Goal: Task Accomplishment & Management: Complete application form

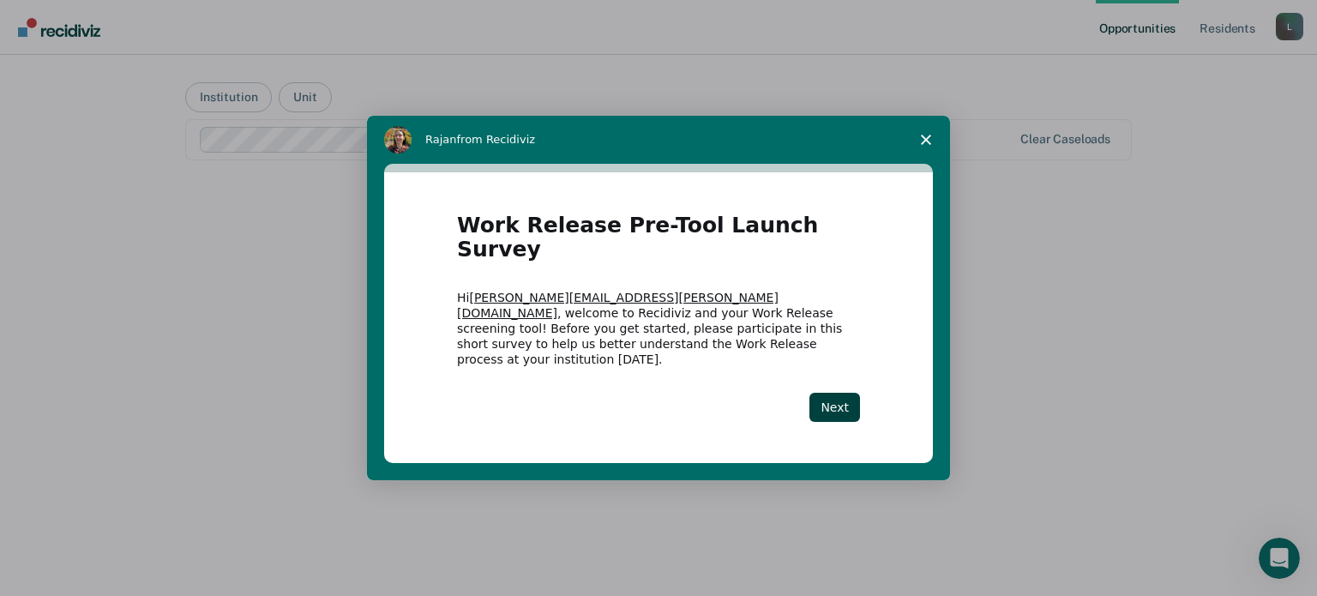
click at [849, 393] on button "Next" at bounding box center [834, 407] width 51 height 29
click at [838, 393] on button "Next" at bounding box center [834, 407] width 51 height 29
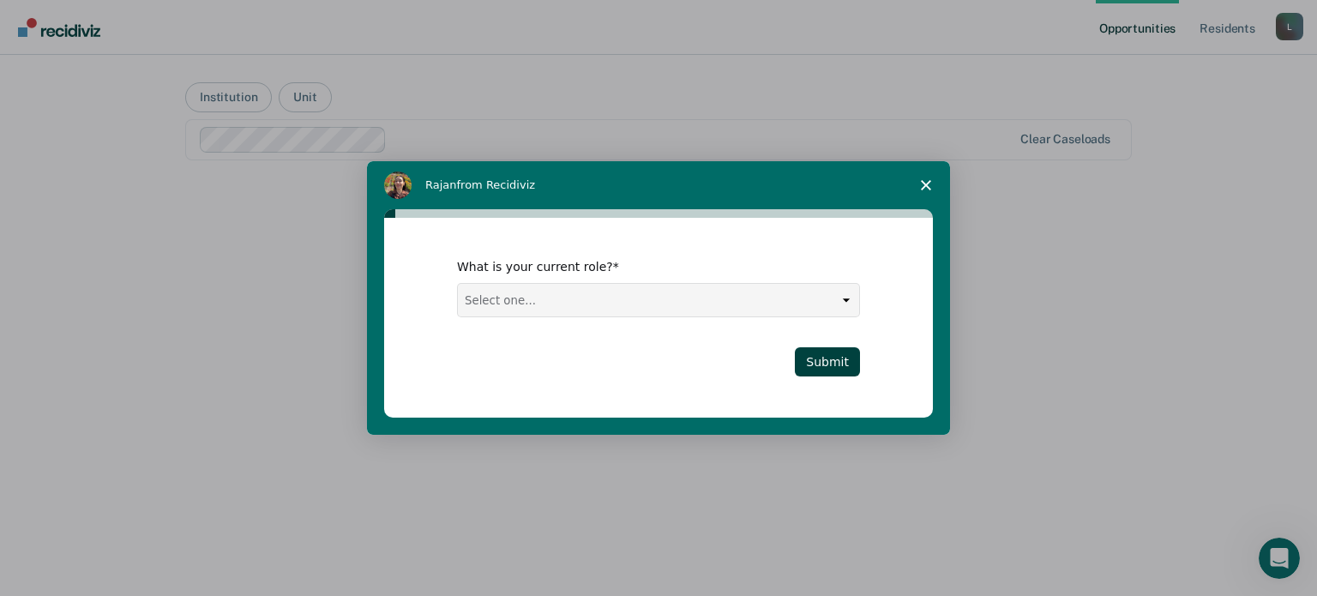
click at [832, 389] on div "What is your current role? Select one... Case Manager FUM Assistant [PERSON_NAM…" at bounding box center [658, 318] width 549 height 200
click at [696, 319] on div "What is your current role? Select one... Case Manager FUM Assistant [PERSON_NAM…" at bounding box center [658, 317] width 403 height 117
click at [695, 304] on select "Select one... Case Manager FUM Assistant [PERSON_NAME] [PERSON_NAME]" at bounding box center [658, 300] width 401 height 33
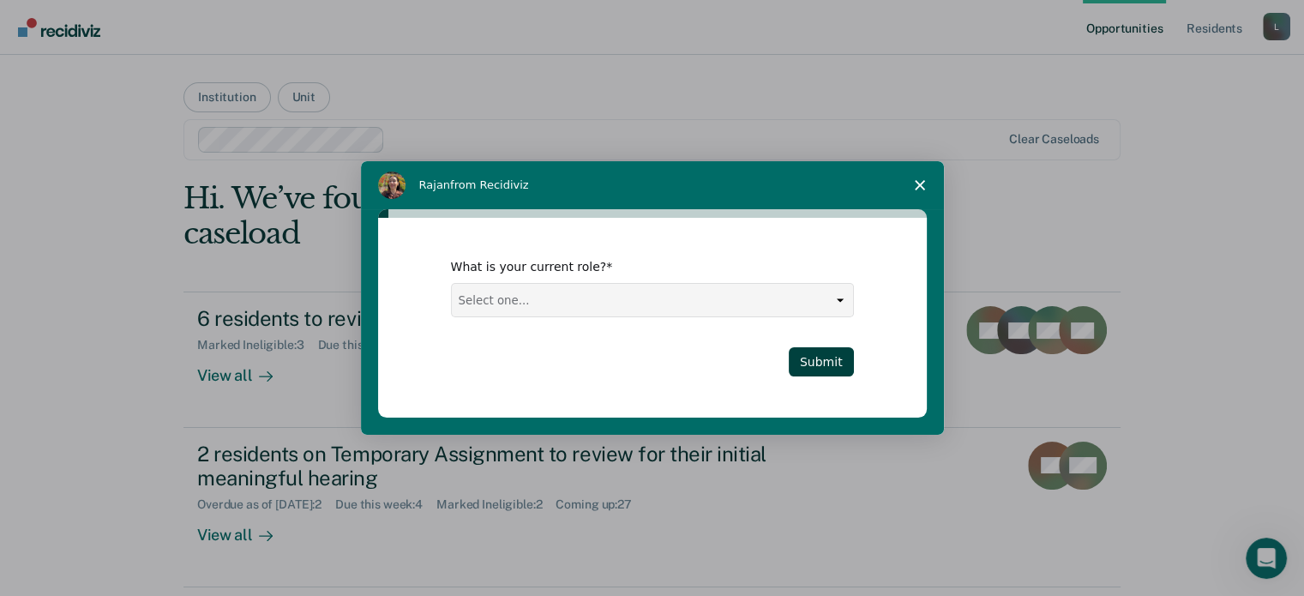
select select "Assistant Warden"
click at [452, 284] on select "Select one... Case Manager FUM Assistant [PERSON_NAME] [PERSON_NAME]" at bounding box center [652, 300] width 401 height 33
click at [837, 363] on button "Submit" at bounding box center [821, 361] width 65 height 29
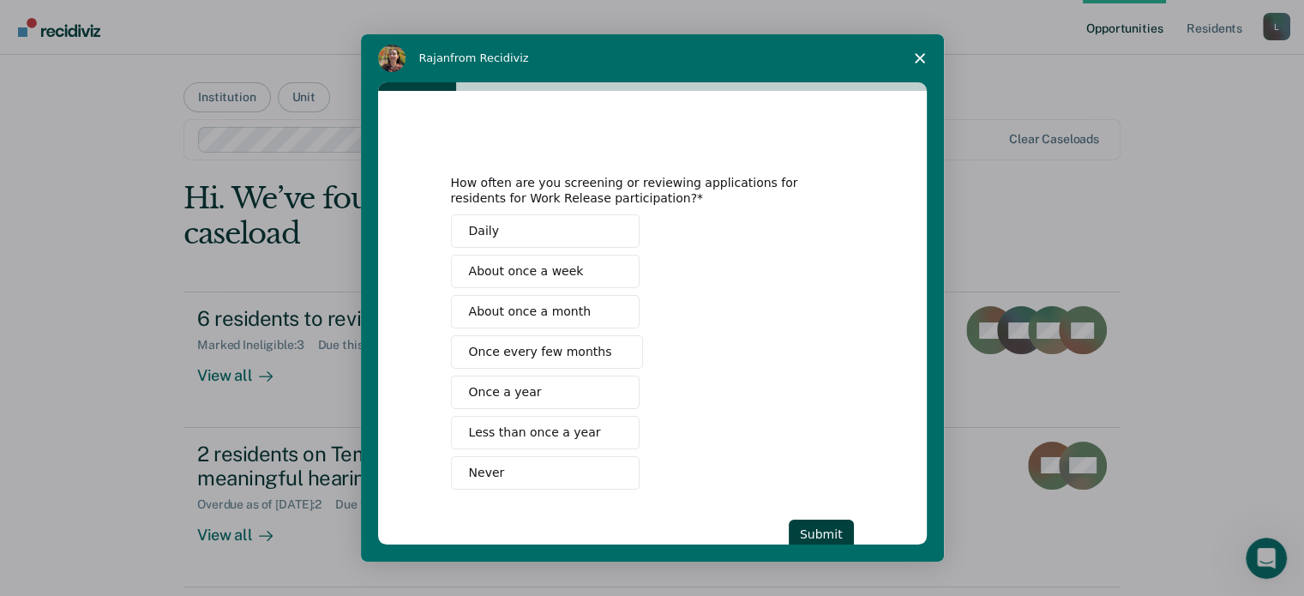
click at [481, 467] on span "Never" at bounding box center [487, 473] width 36 height 18
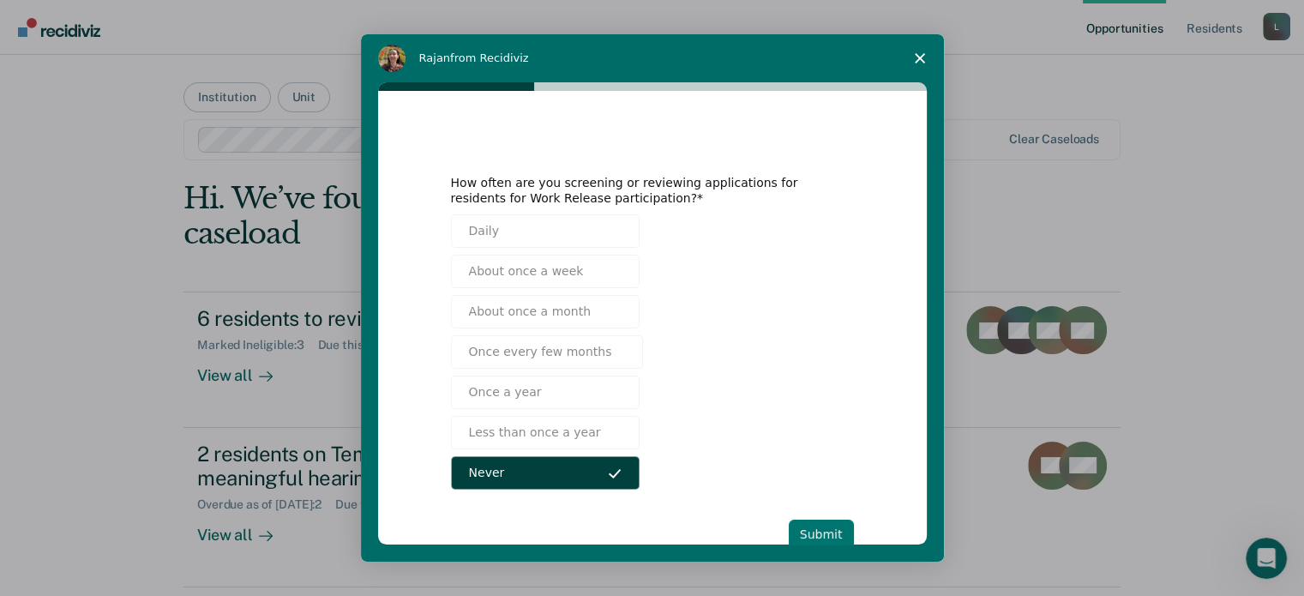
click at [814, 531] on button "Submit" at bounding box center [821, 534] width 65 height 29
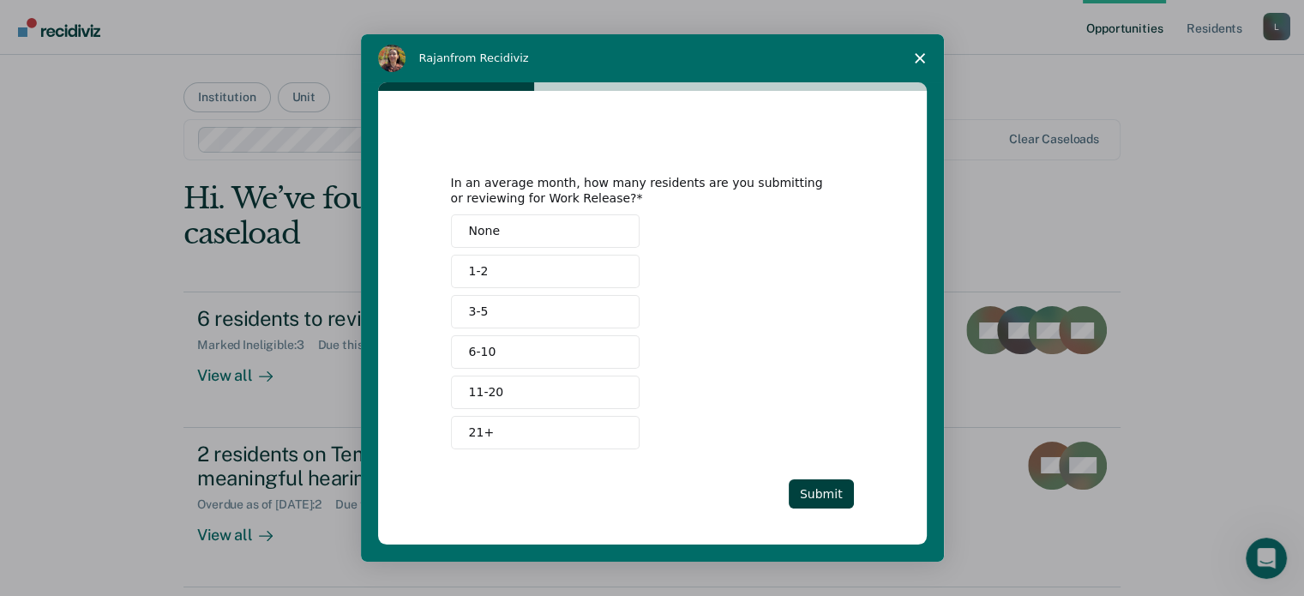
click at [516, 229] on button "None" at bounding box center [545, 230] width 189 height 33
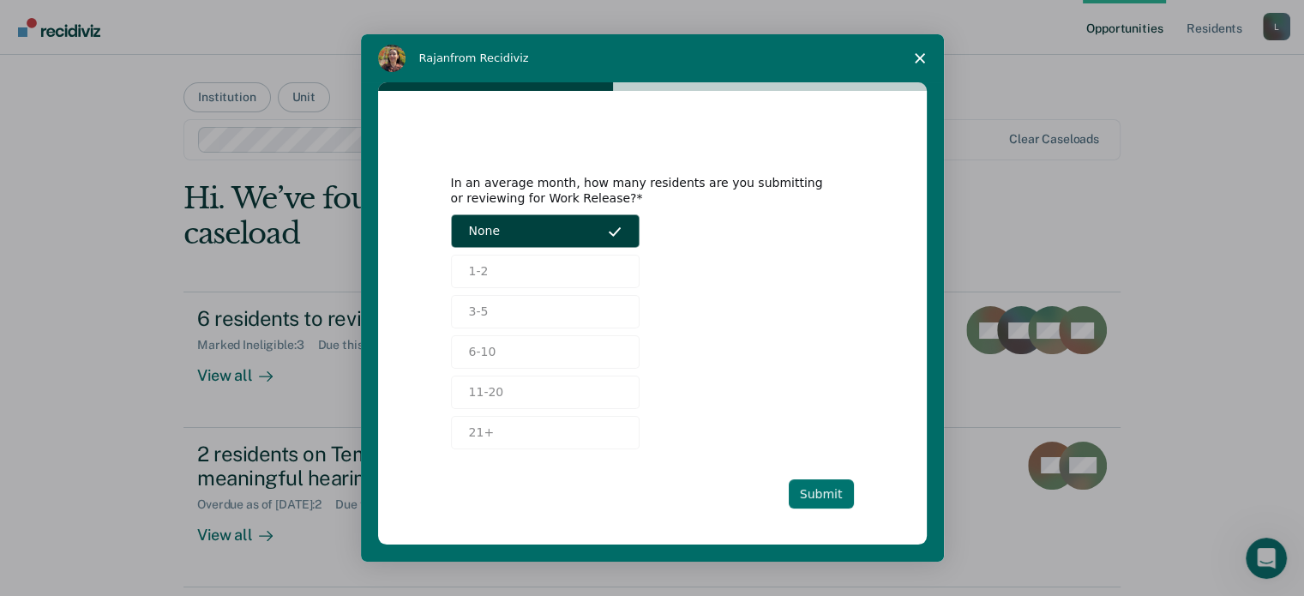
click at [813, 495] on button "Submit" at bounding box center [821, 493] width 65 height 29
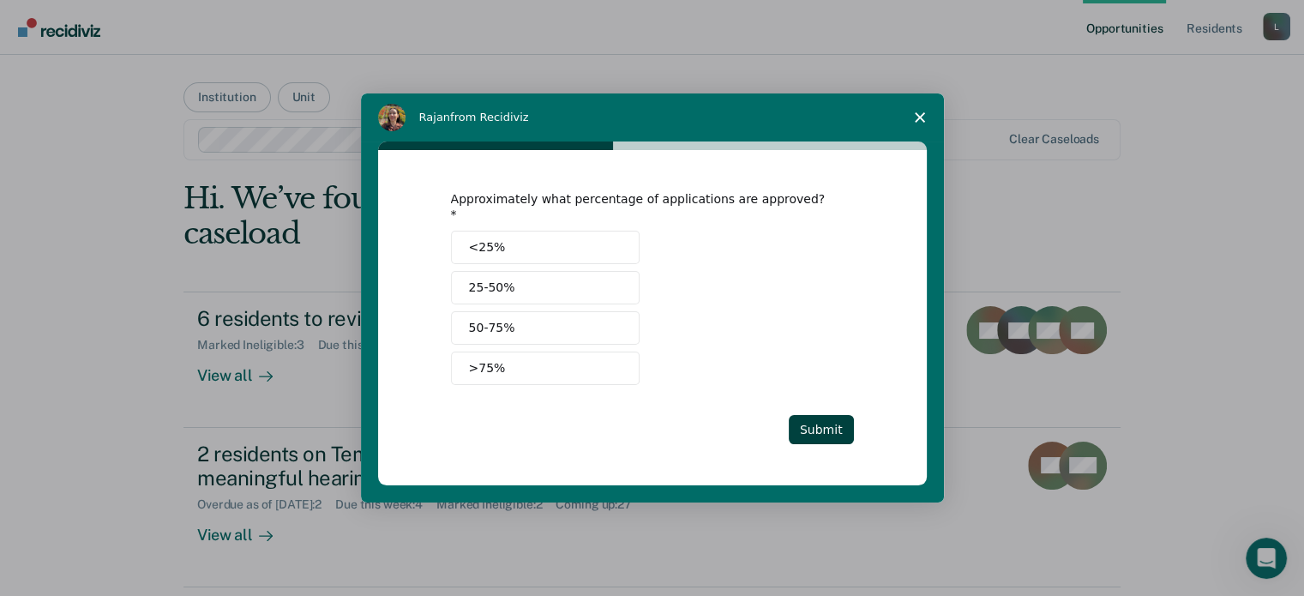
click at [525, 277] on button "25-50%" at bounding box center [545, 287] width 189 height 33
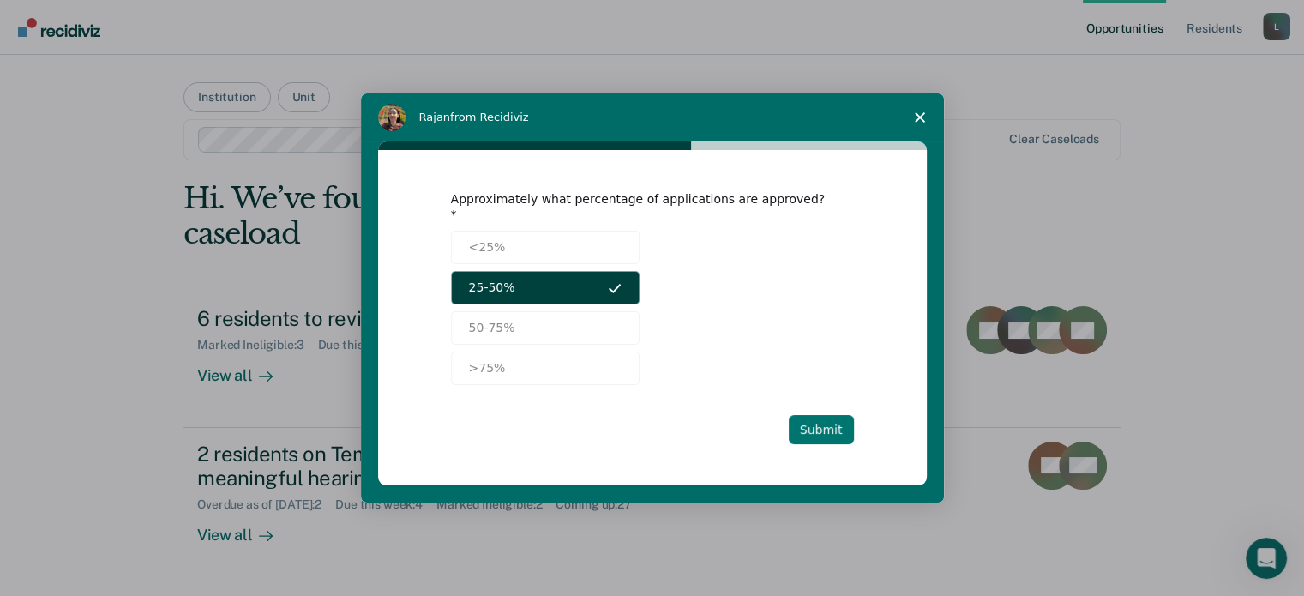
click at [826, 420] on button "Submit" at bounding box center [821, 429] width 65 height 29
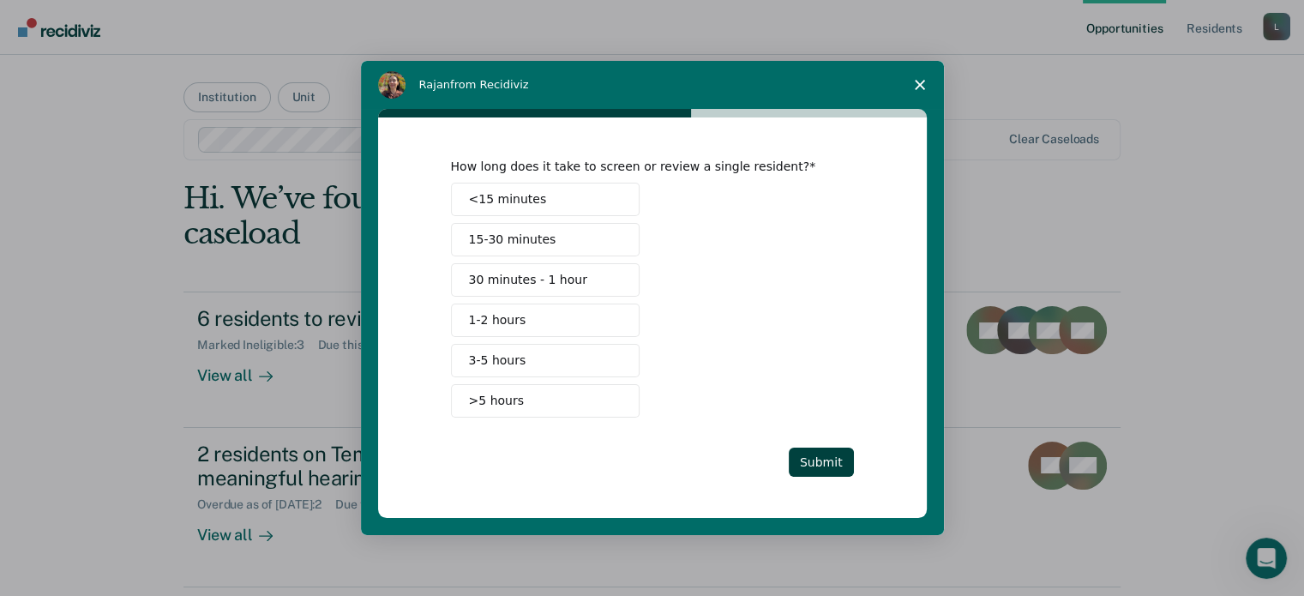
click at [604, 279] on button "30 minutes - 1 hour" at bounding box center [545, 279] width 189 height 33
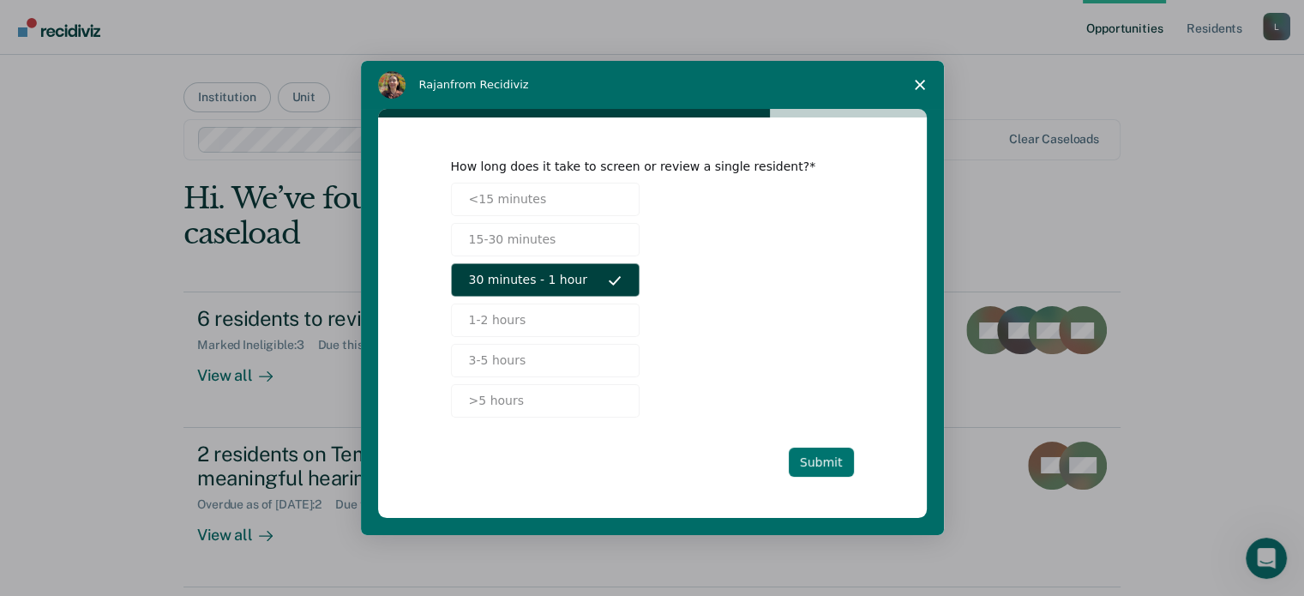
click at [822, 469] on button "Submit" at bounding box center [821, 461] width 65 height 29
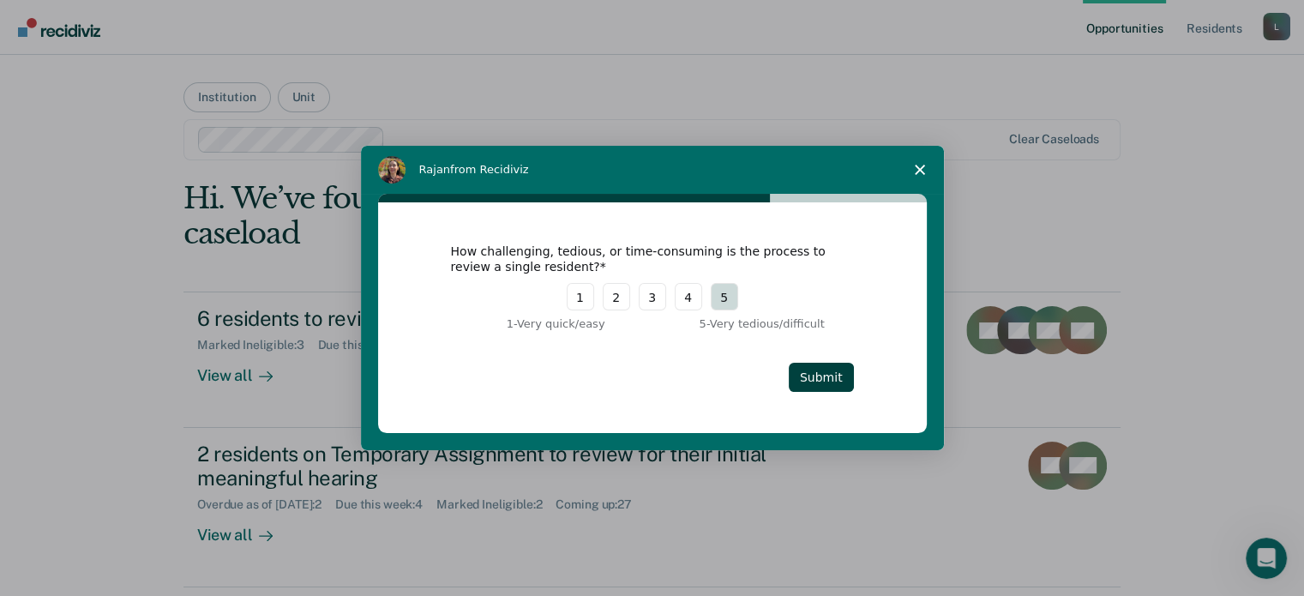
click at [726, 304] on button "5" at bounding box center [724, 296] width 27 height 27
click at [829, 381] on button "Submit" at bounding box center [821, 377] width 65 height 29
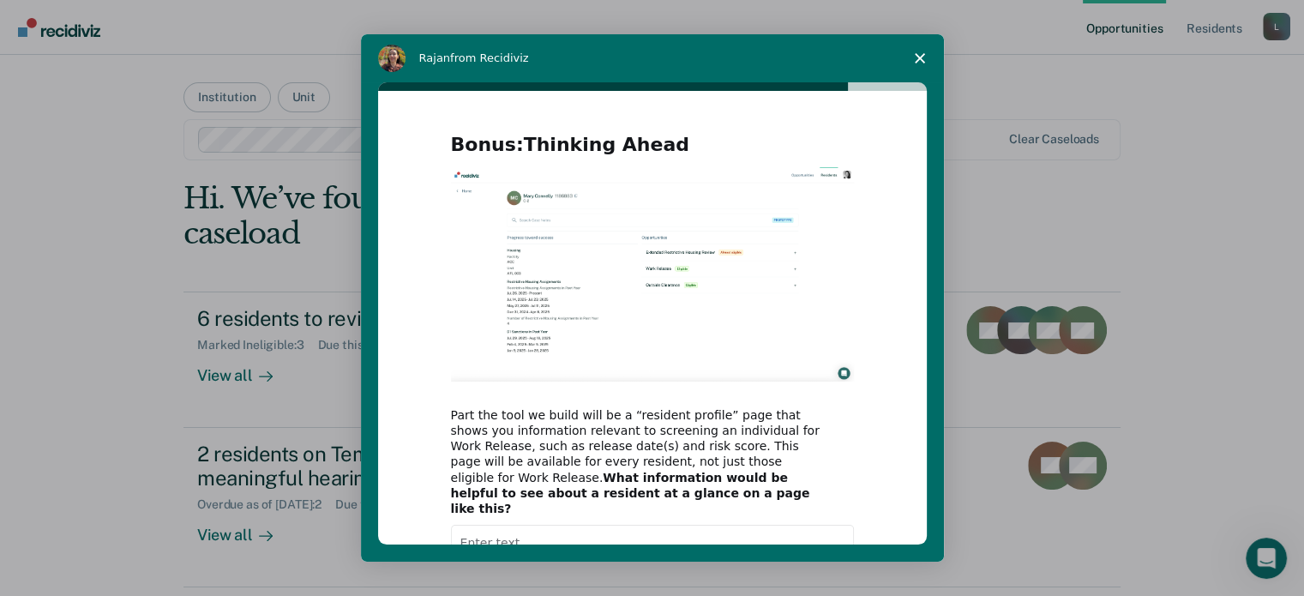
scroll to position [135, 0]
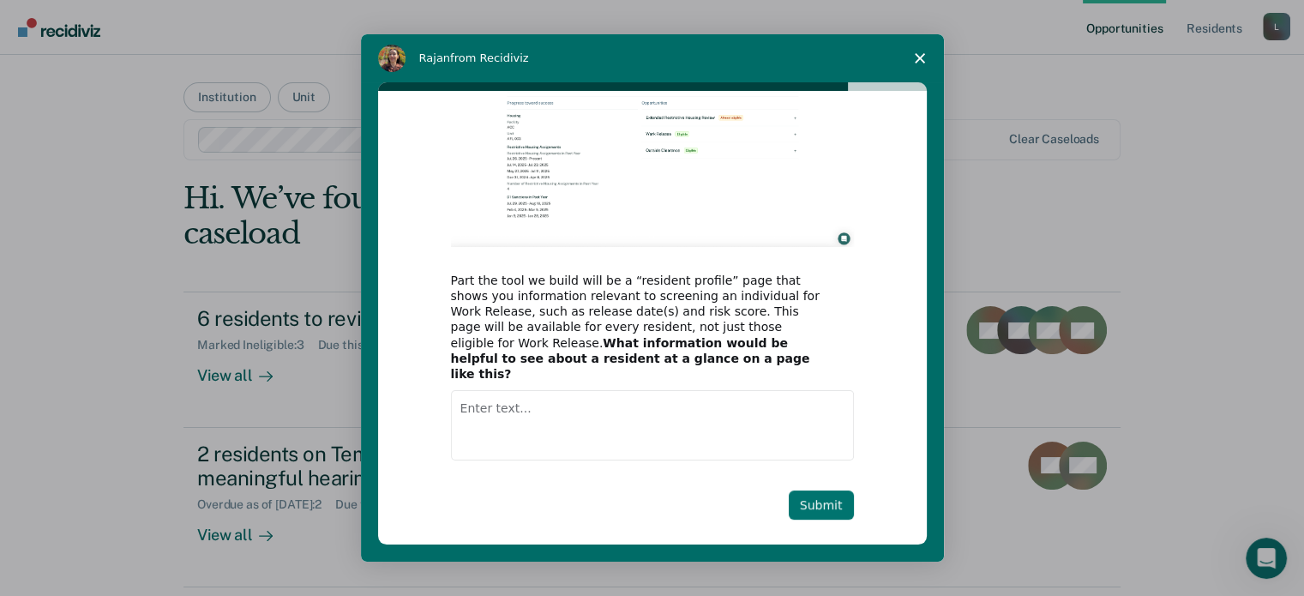
click at [820, 490] on button "Submit" at bounding box center [821, 504] width 65 height 29
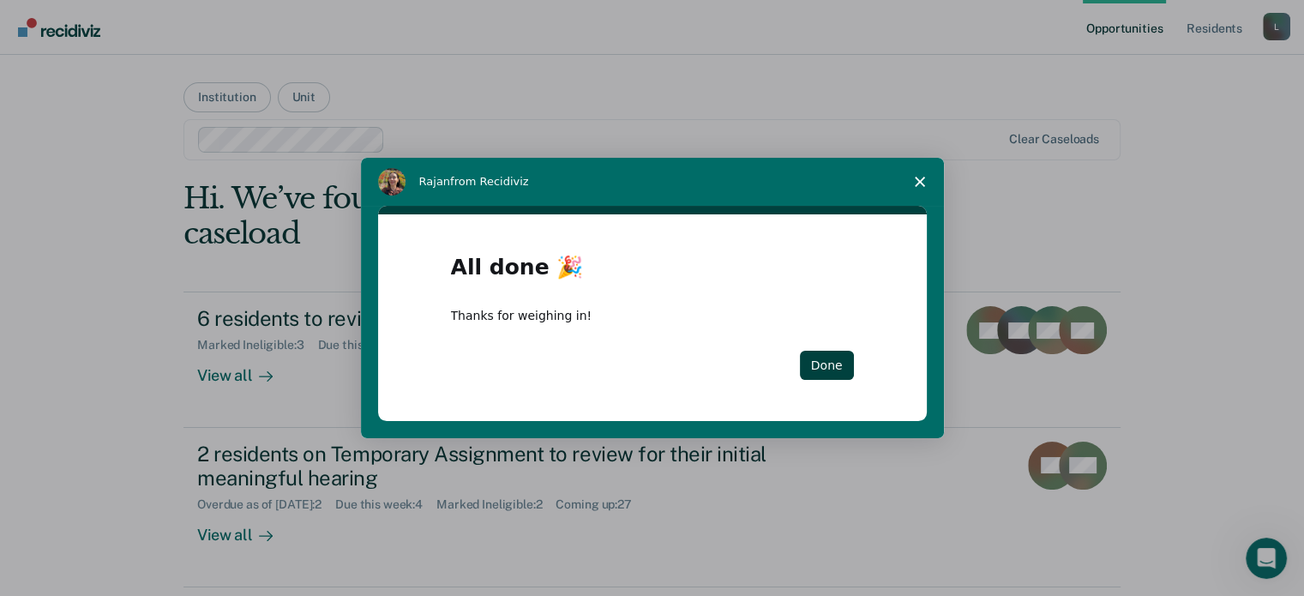
scroll to position [0, 0]
click at [826, 369] on button "Done" at bounding box center [827, 365] width 54 height 29
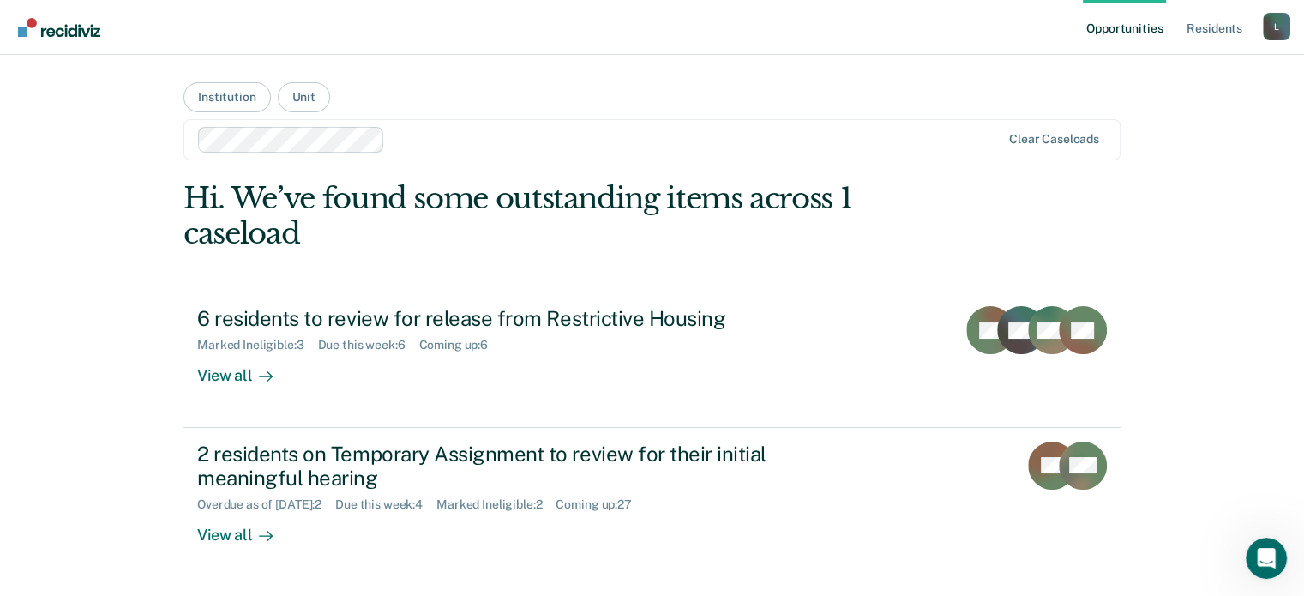
click at [392, 138] on input "text" at bounding box center [393, 139] width 3 height 16
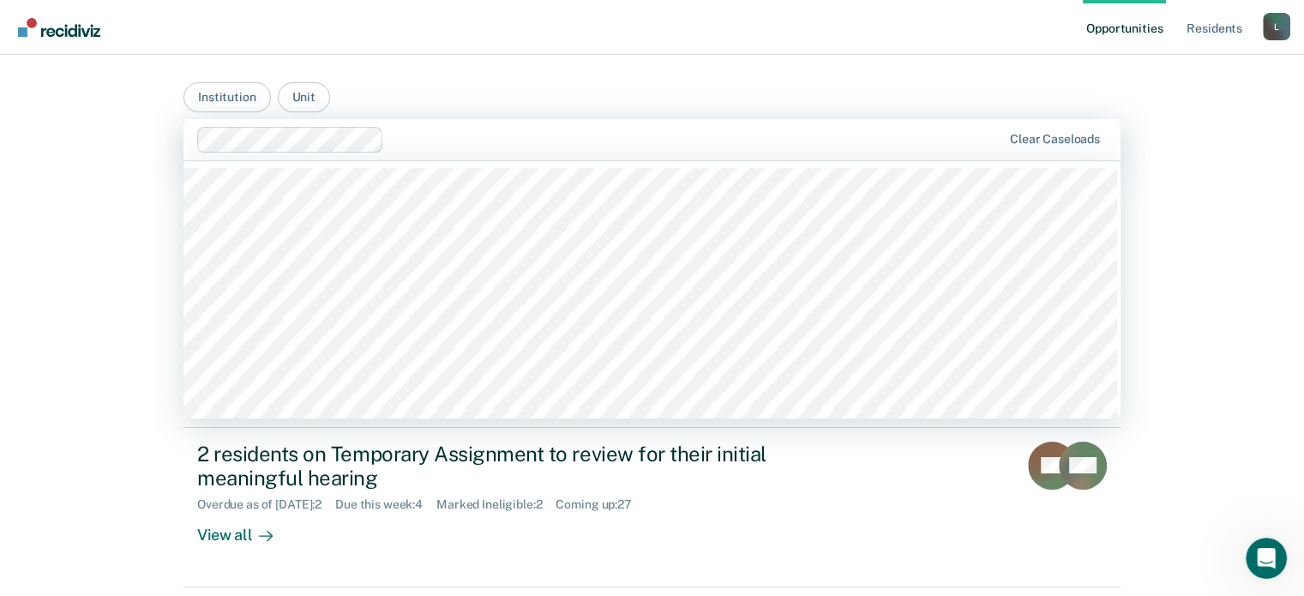
click at [449, 99] on main "Institution Unit 551 results available. Use Up and Down to choose options, pres…" at bounding box center [652, 549] width 978 height 988
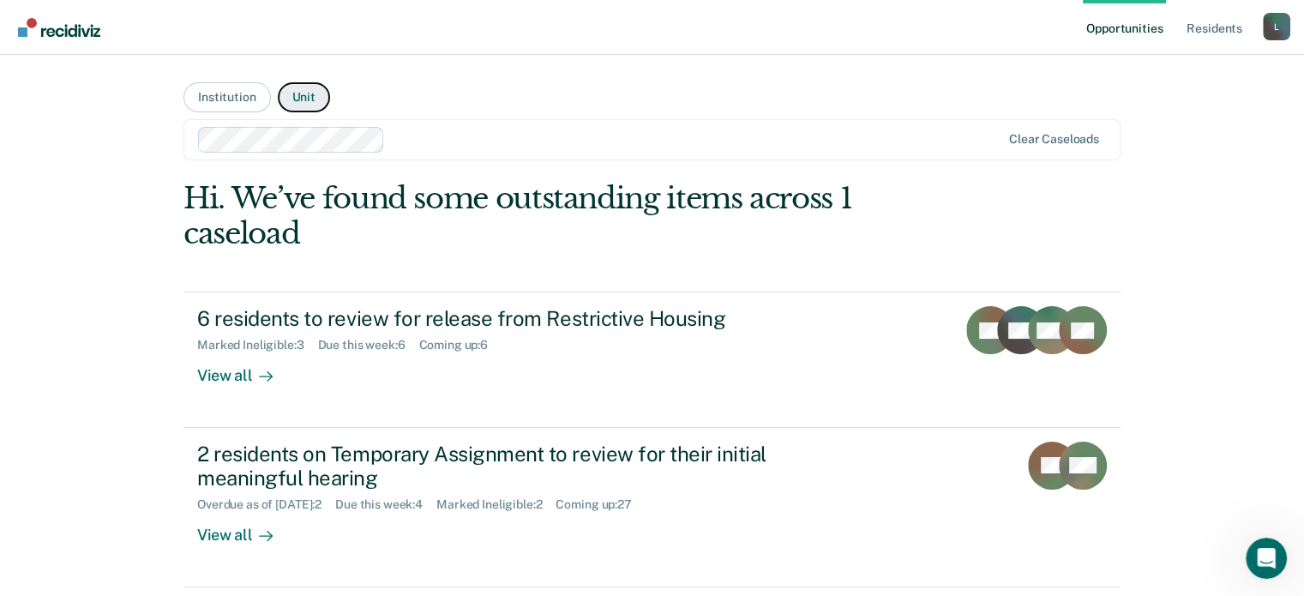
click at [298, 91] on button "Unit" at bounding box center [304, 97] width 52 height 30
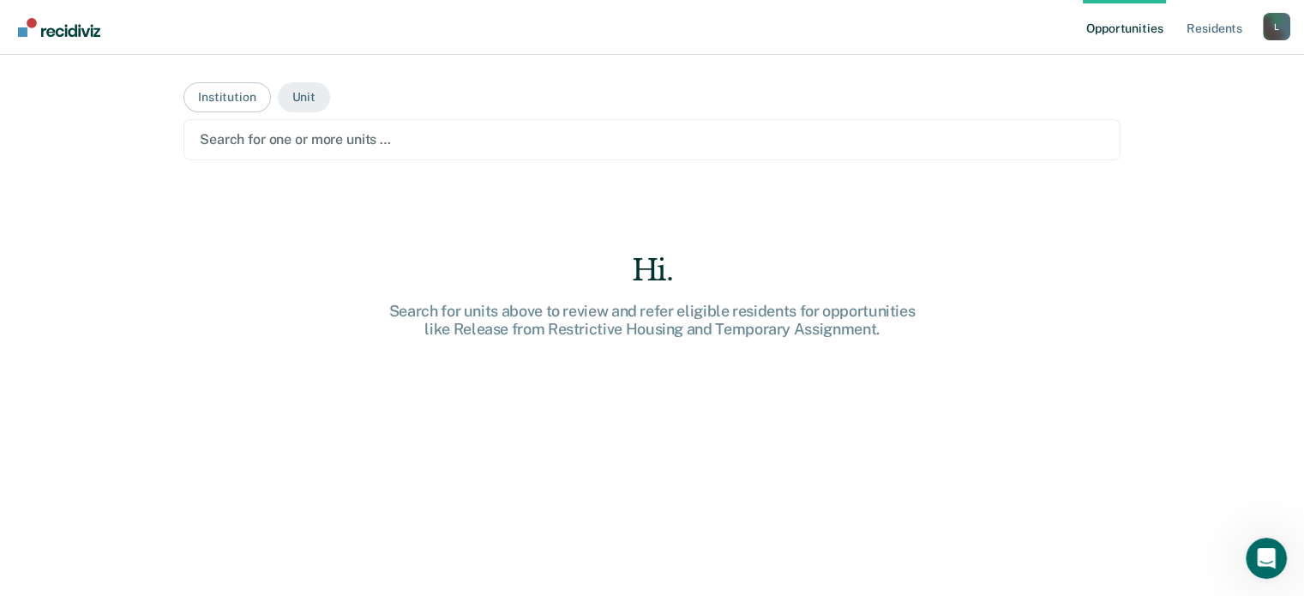
click at [397, 145] on div at bounding box center [652, 139] width 904 height 20
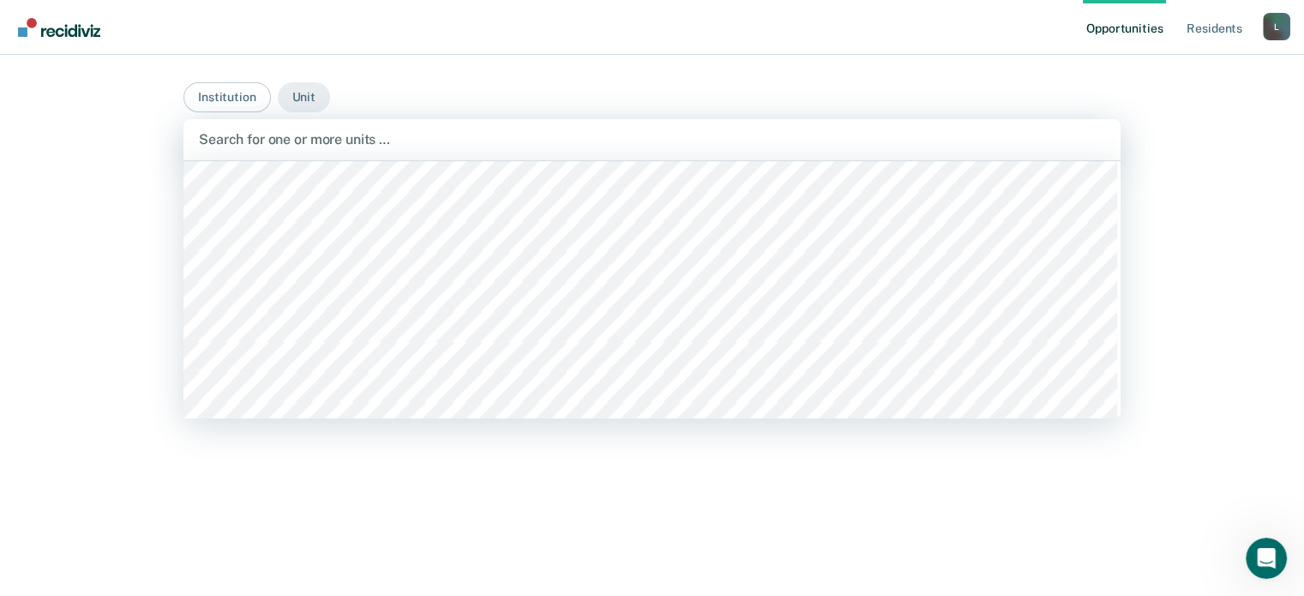
scroll to position [13373, 0]
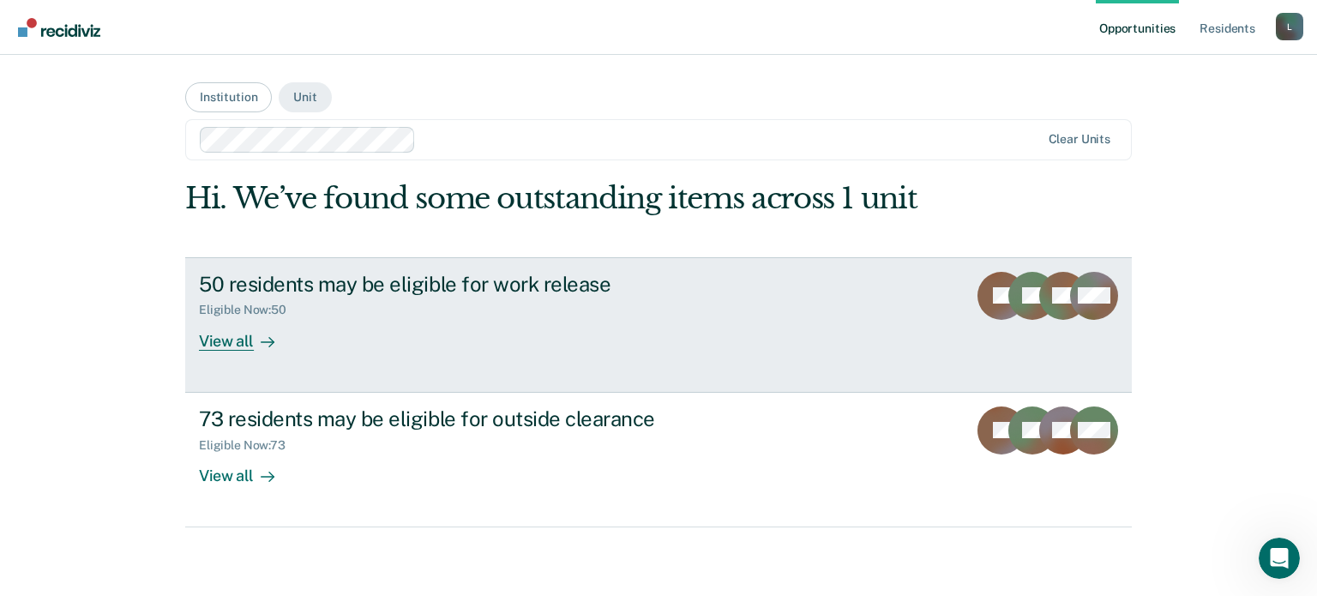
click at [233, 335] on div "View all" at bounding box center [247, 333] width 96 height 33
